Goal: Find specific page/section: Find specific page/section

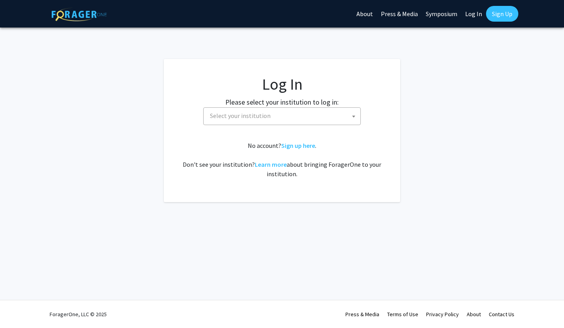
select select
click at [226, 116] on span "Select your institution" at bounding box center [240, 116] width 61 height 8
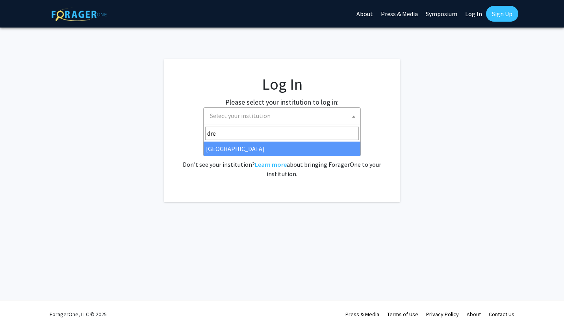
type input "dre"
select select "6"
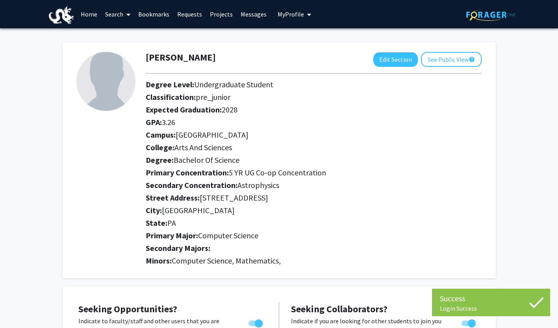
click at [337, 193] on h2 "Street Address: 3400 Lancaster Ave" at bounding box center [314, 197] width 336 height 9
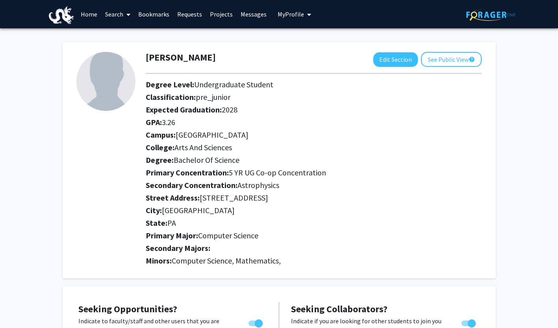
click at [120, 18] on link "Search" at bounding box center [117, 14] width 33 height 28
click at [126, 35] on span "Faculty/Staff" at bounding box center [130, 36] width 58 height 16
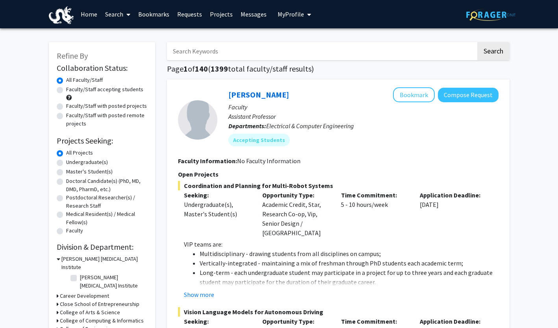
click at [266, 55] on input "Search Keywords" at bounding box center [321, 51] width 309 height 18
type input "dmitri"
click at [477, 42] on button "Search" at bounding box center [493, 51] width 32 height 18
